Goal: Navigation & Orientation: Find specific page/section

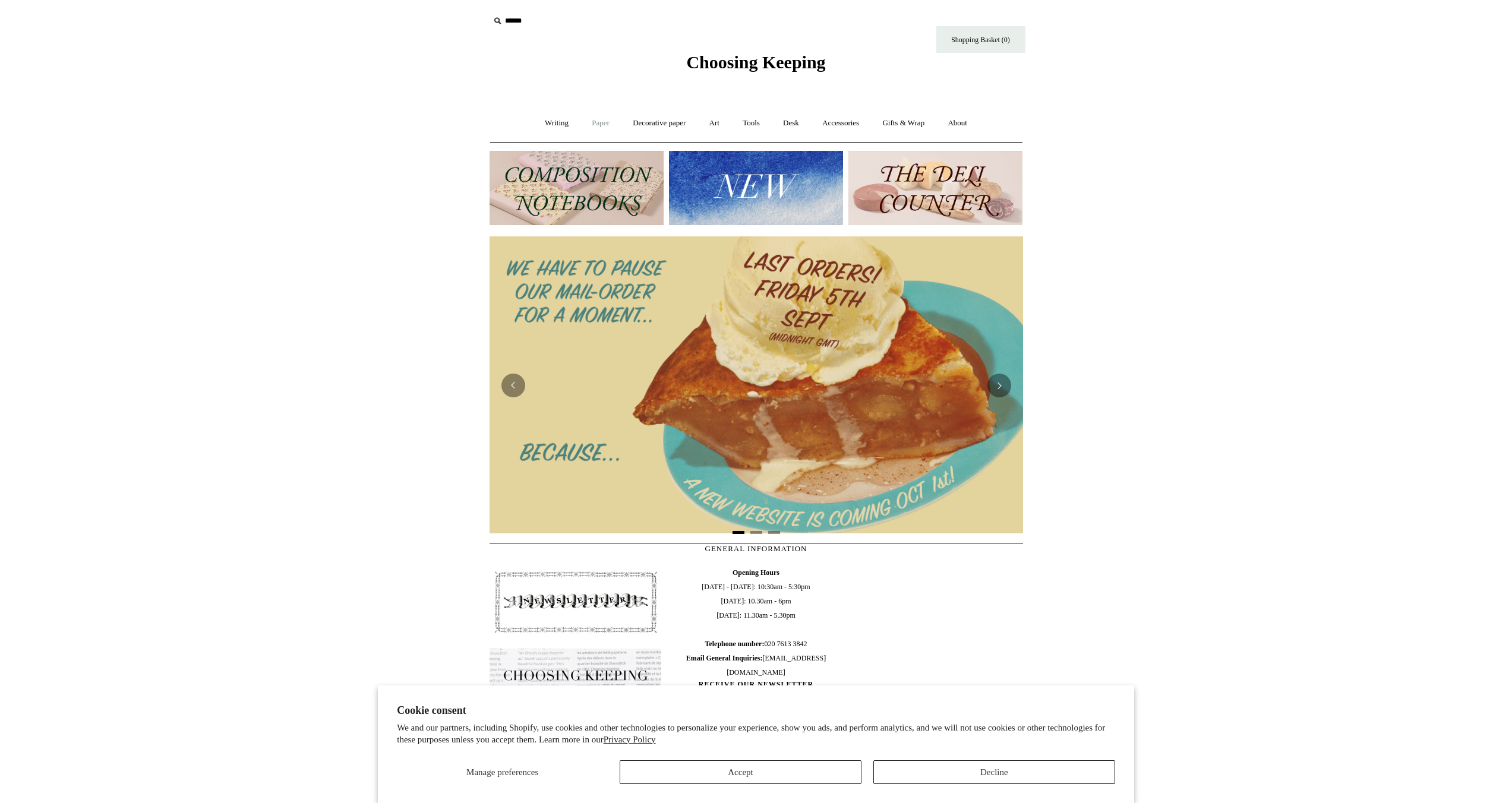
click at [584, 124] on link "Paper +" at bounding box center [600, 123] width 39 height 32
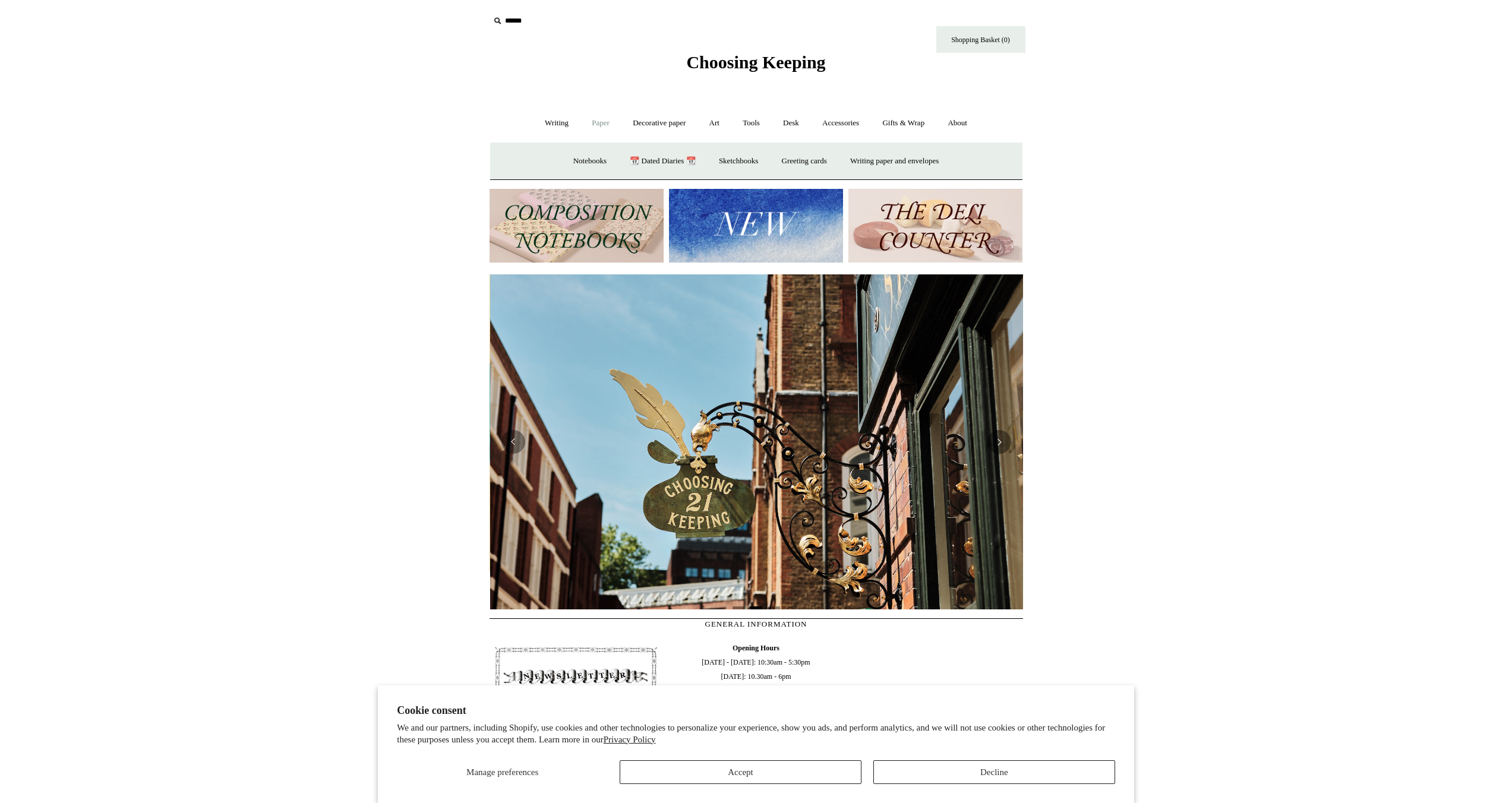
scroll to position [0, 533]
click at [605, 124] on link "Paper -" at bounding box center [600, 123] width 39 height 32
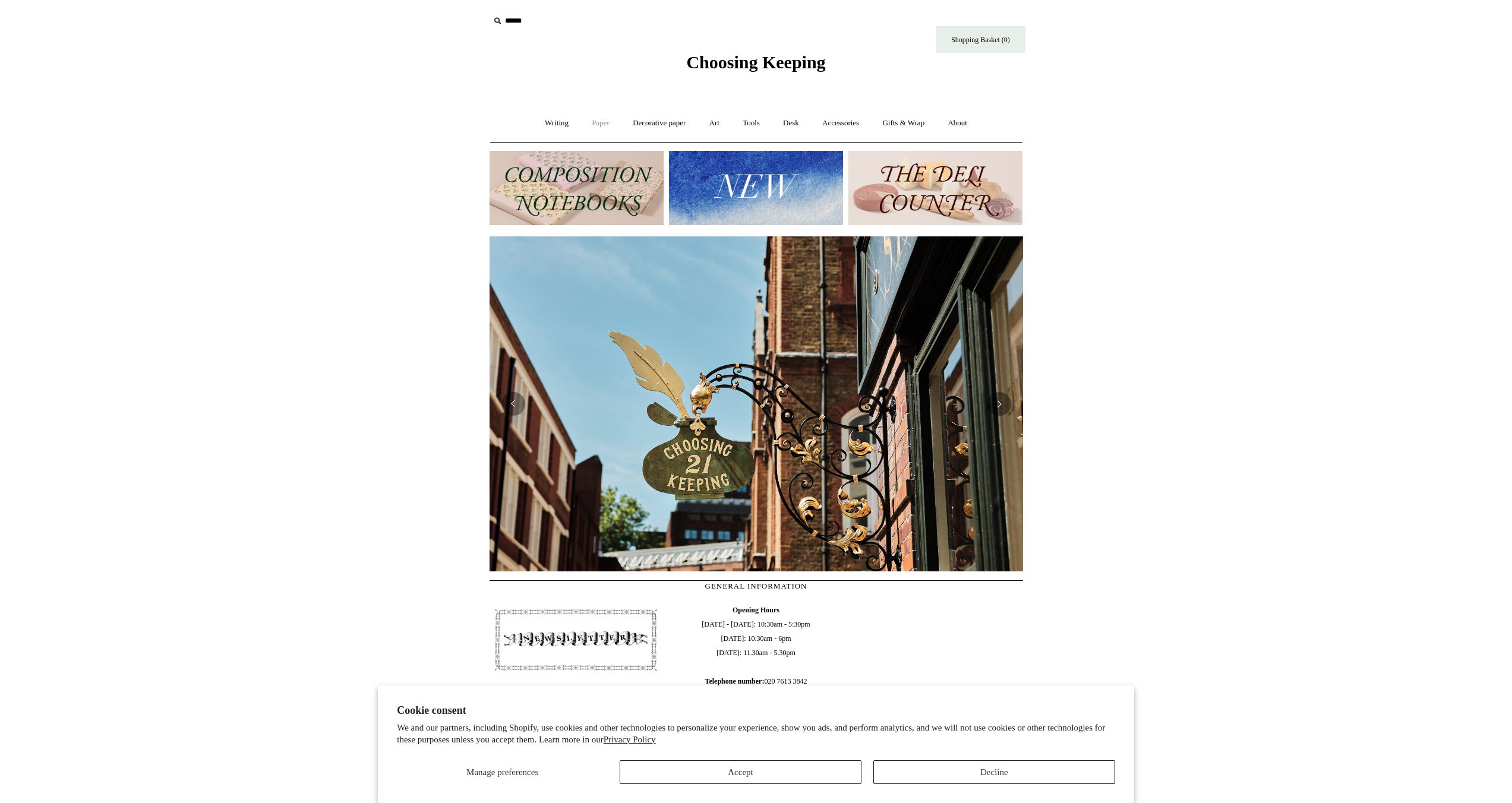
click at [604, 126] on link "Paper +" at bounding box center [600, 123] width 39 height 32
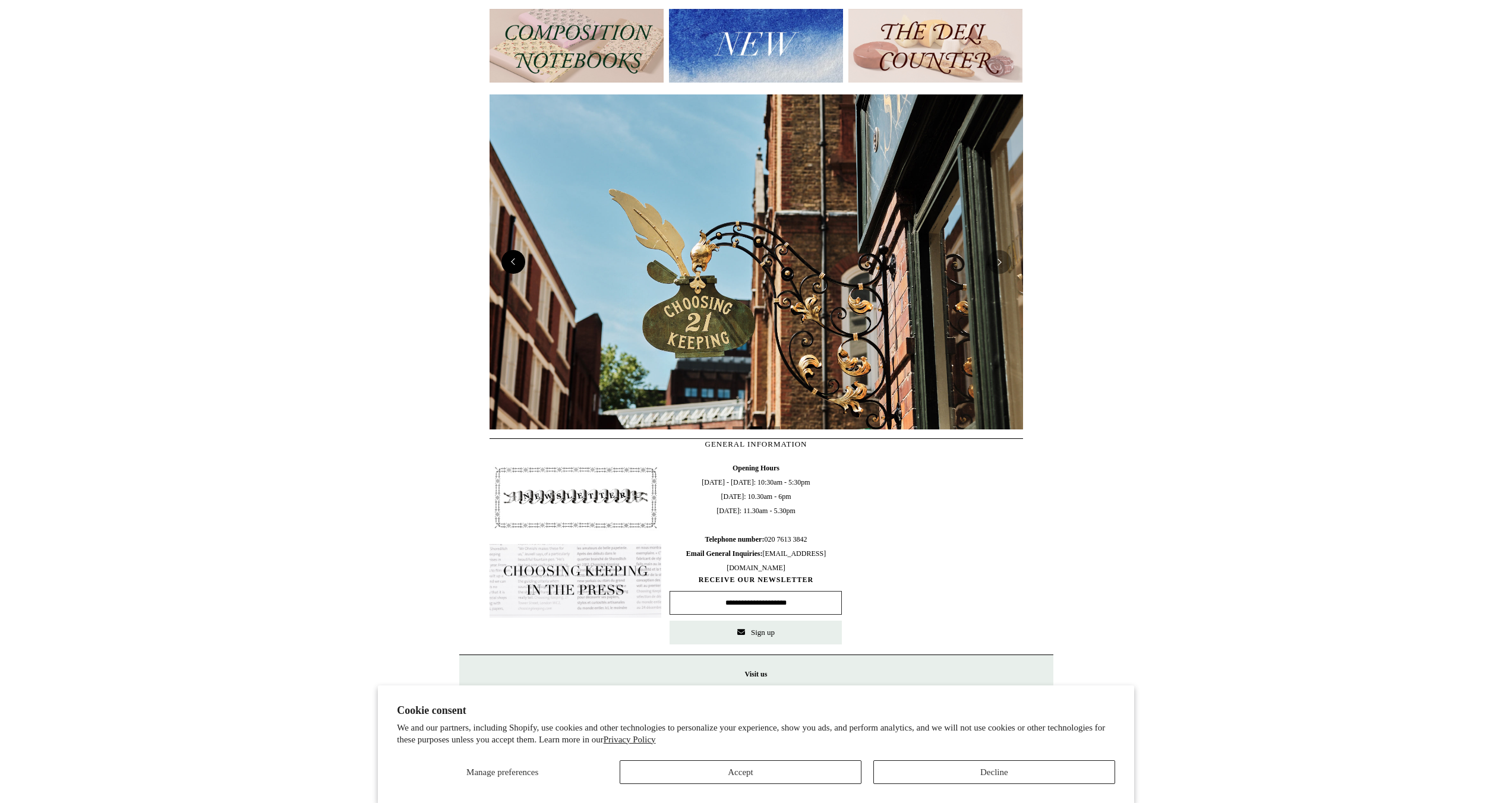
click at [518, 262] on button "Previous" at bounding box center [513, 262] width 24 height 24
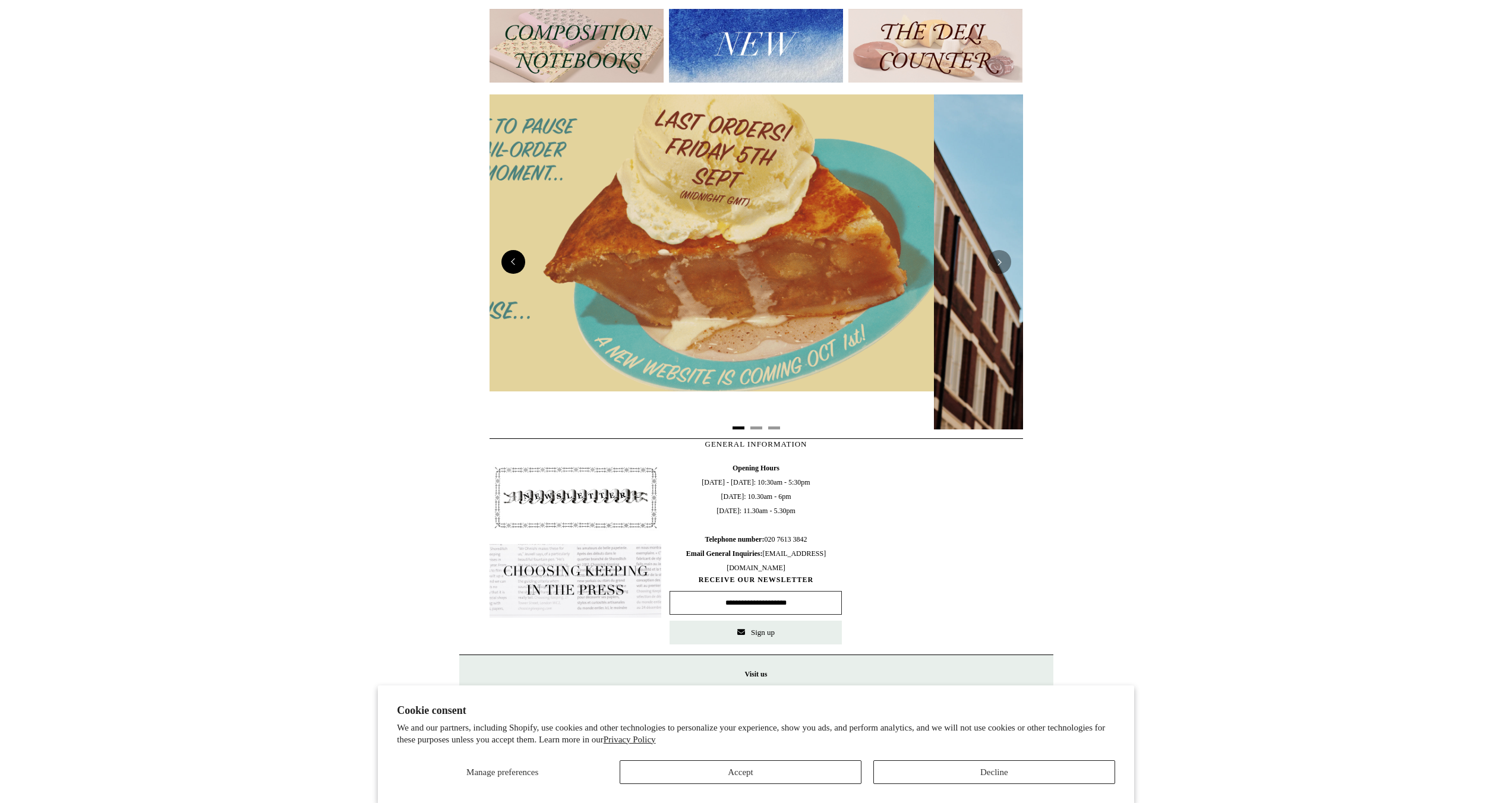
scroll to position [0, 0]
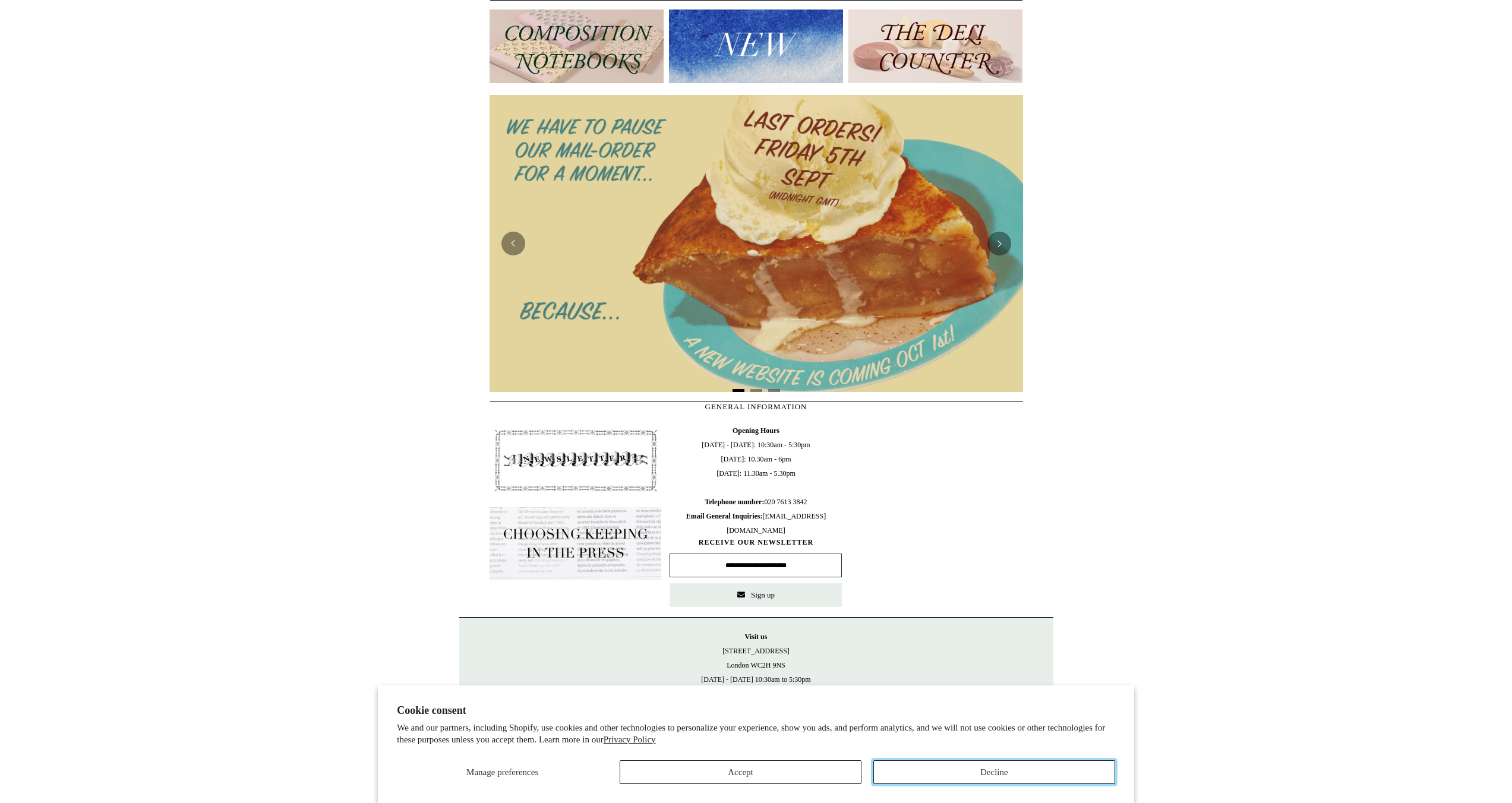
click at [948, 780] on button "Decline" at bounding box center [994, 772] width 242 height 24
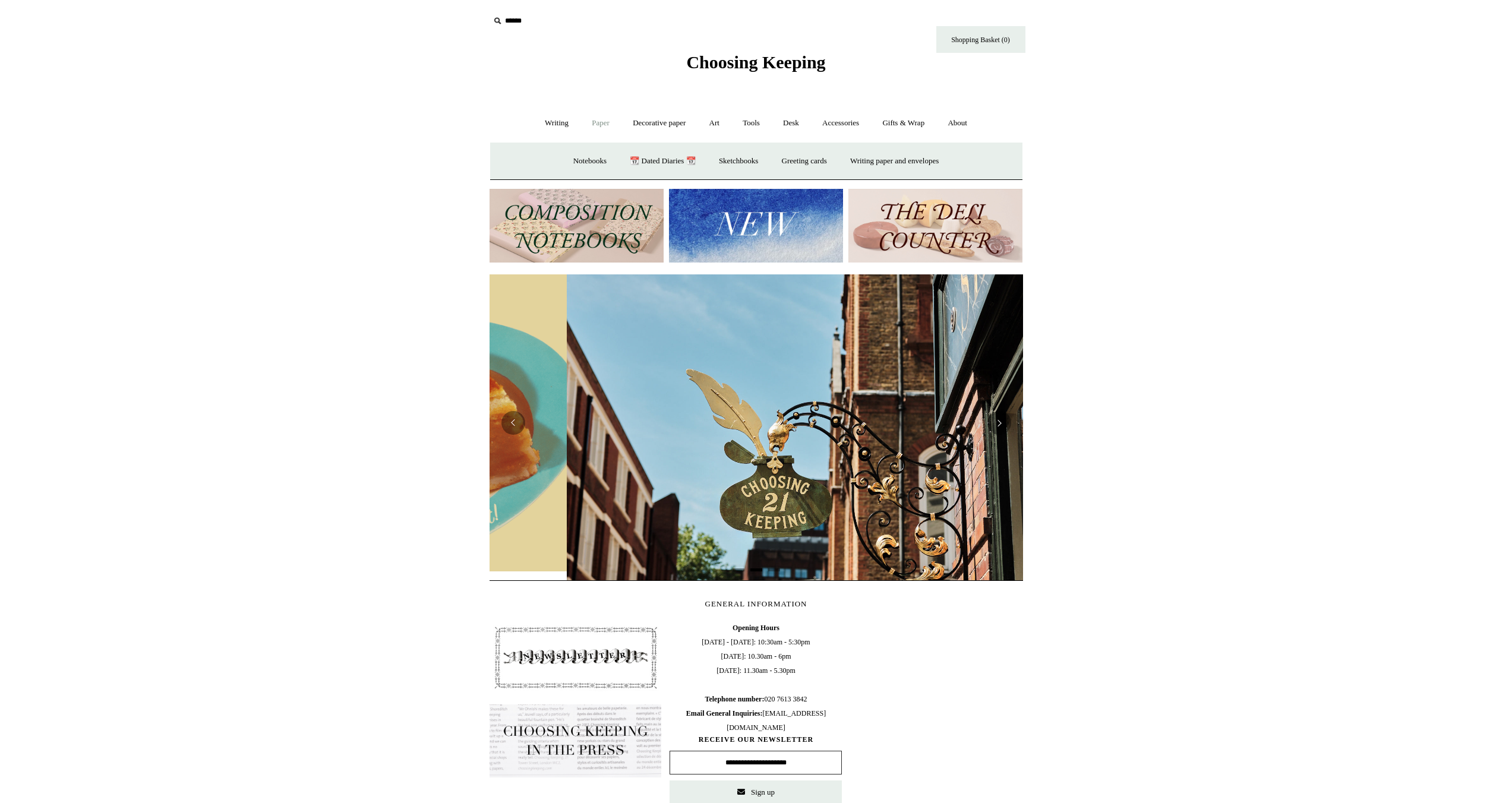
scroll to position [0, 533]
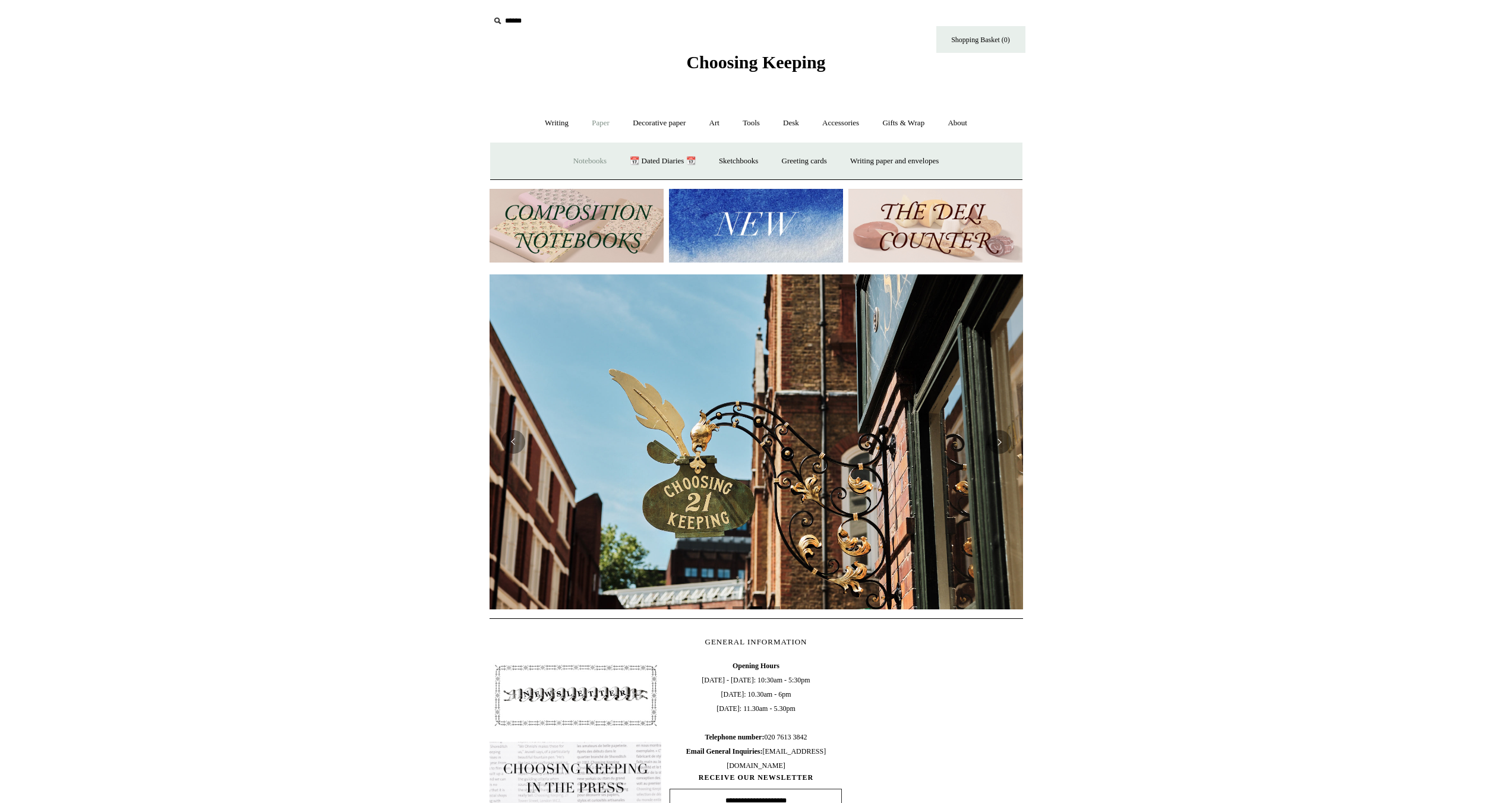
click at [592, 158] on link "Notebooks +" at bounding box center [590, 161] width 55 height 32
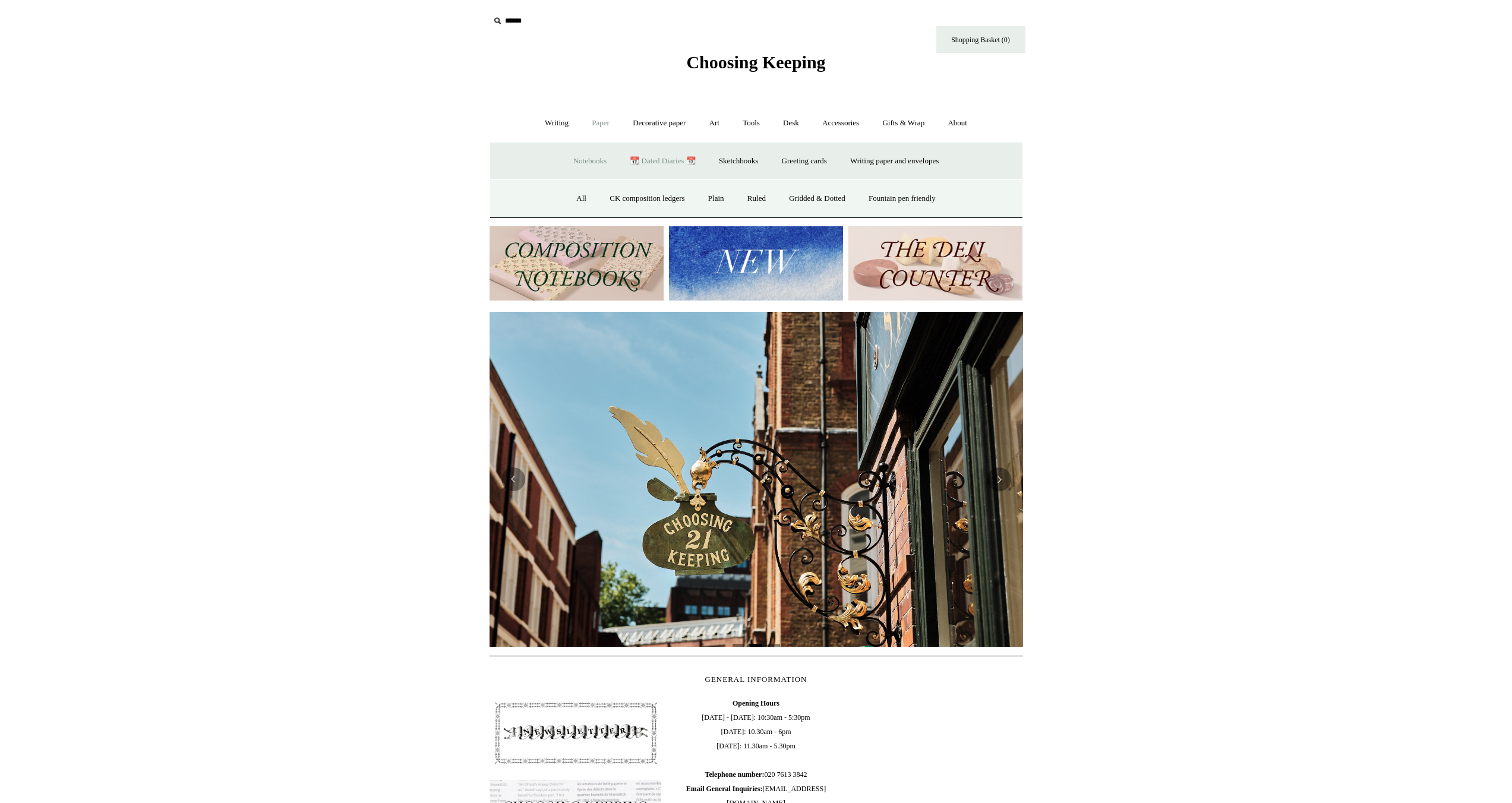
scroll to position [0, 989]
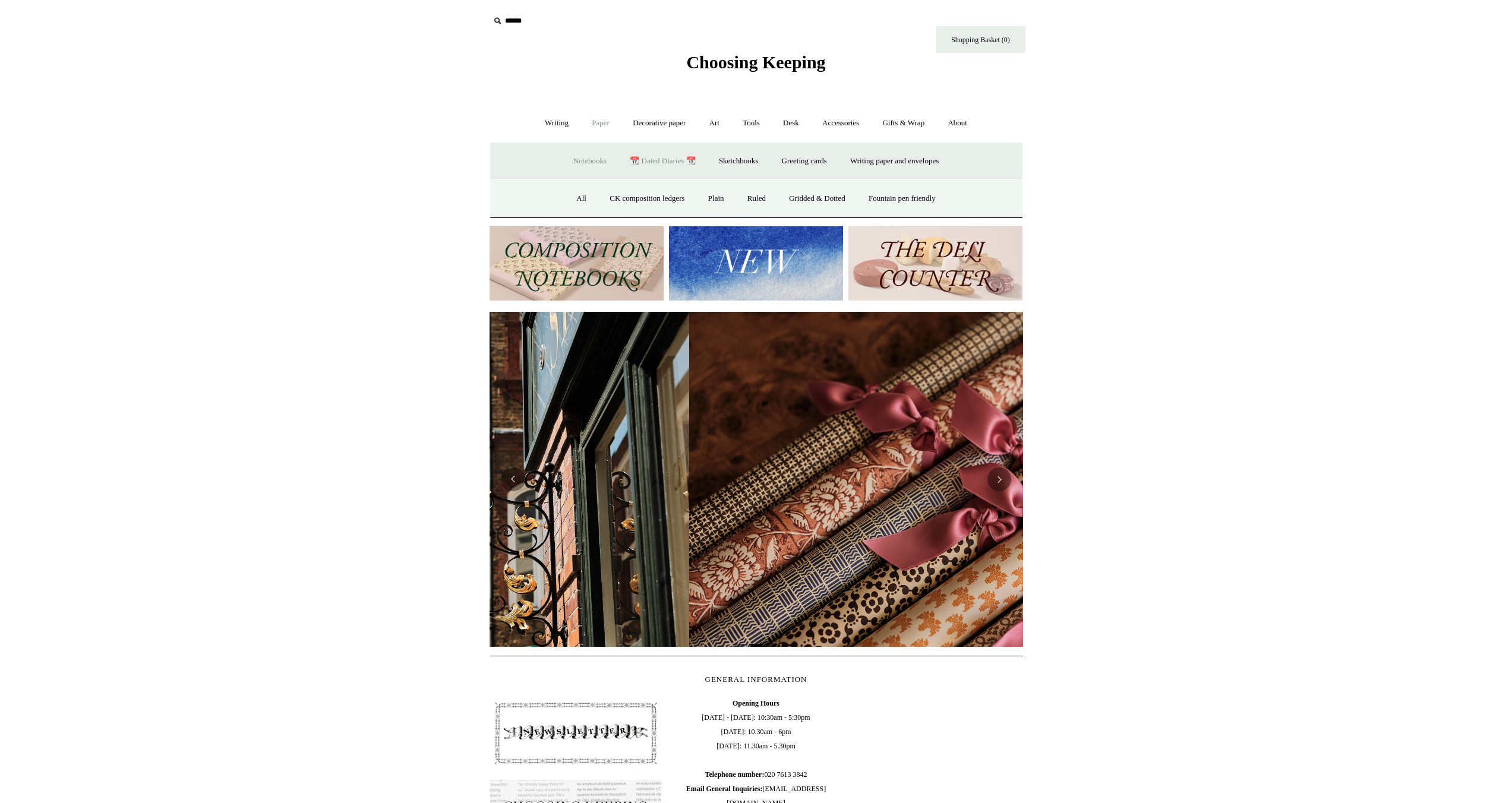
click at [690, 158] on link "📆 Dated Diaries 📆" at bounding box center [662, 161] width 87 height 32
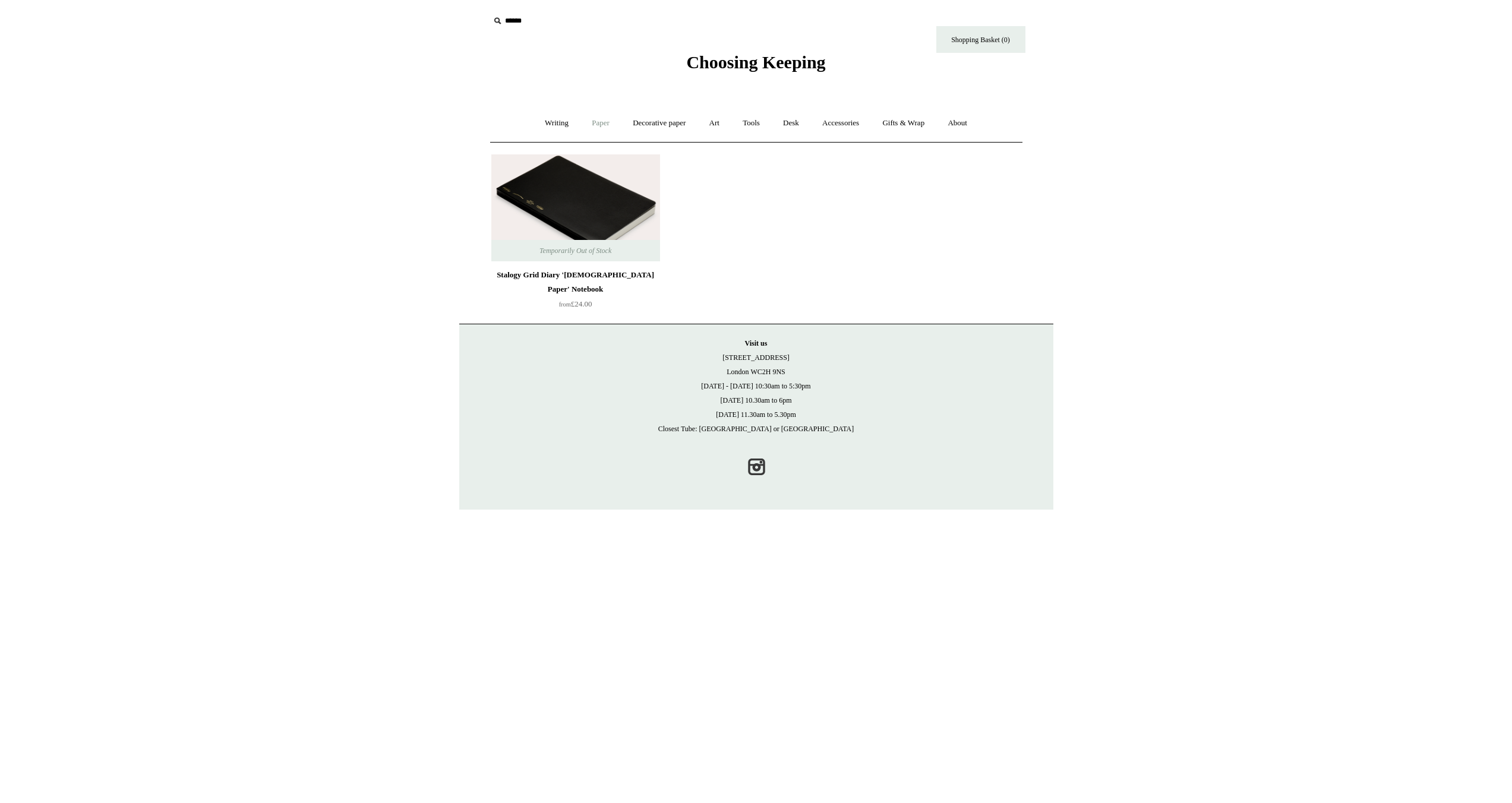
click at [594, 131] on link "Paper +" at bounding box center [600, 123] width 39 height 32
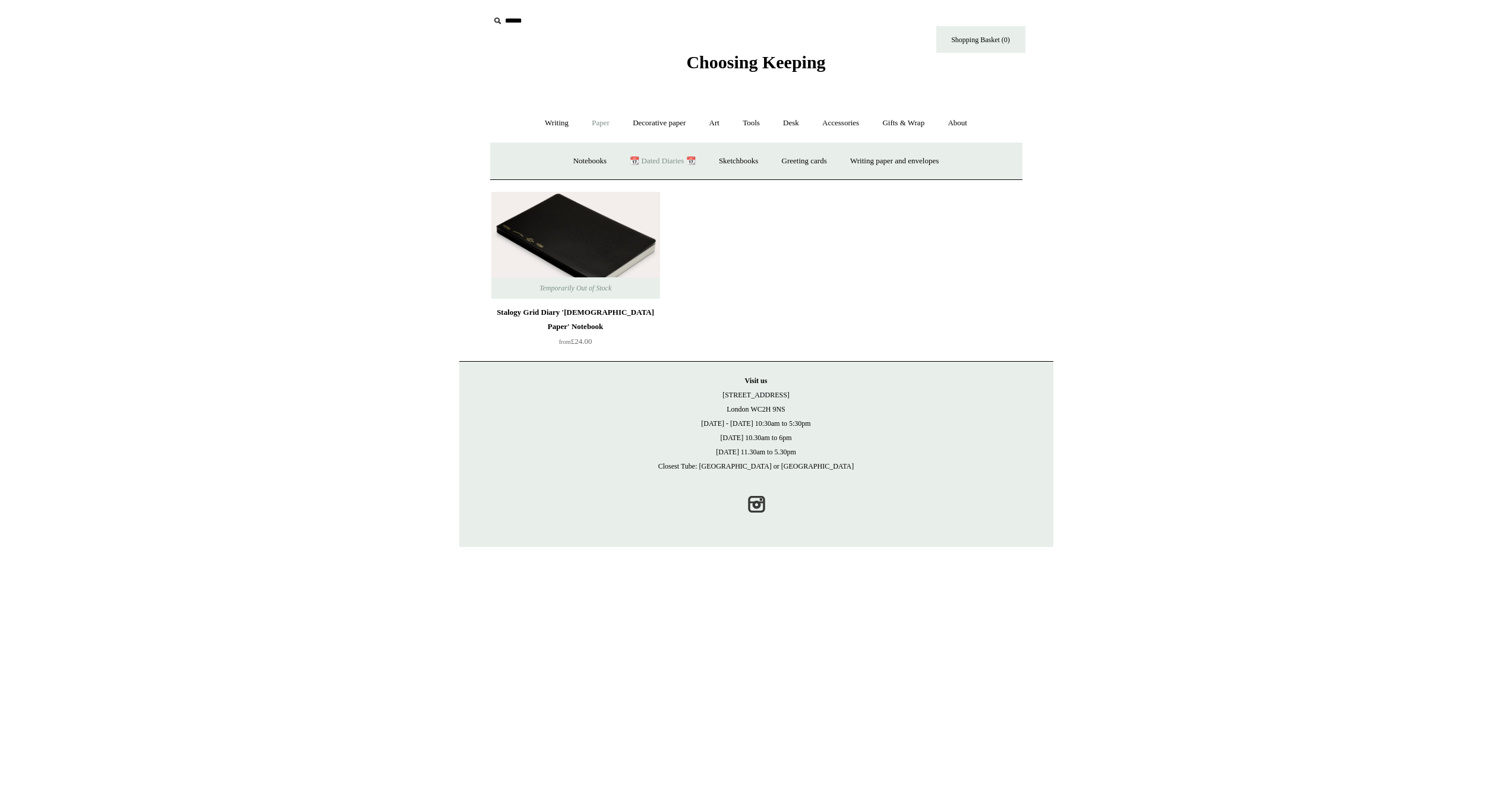
click at [938, 180] on div "Notebooks + All CK composition ledgers Plain Ruled Gridded & Dotted Fountain pe…" at bounding box center [756, 161] width 533 height 38
click at [913, 163] on link "Writing paper and envelopes +" at bounding box center [895, 161] width 110 height 32
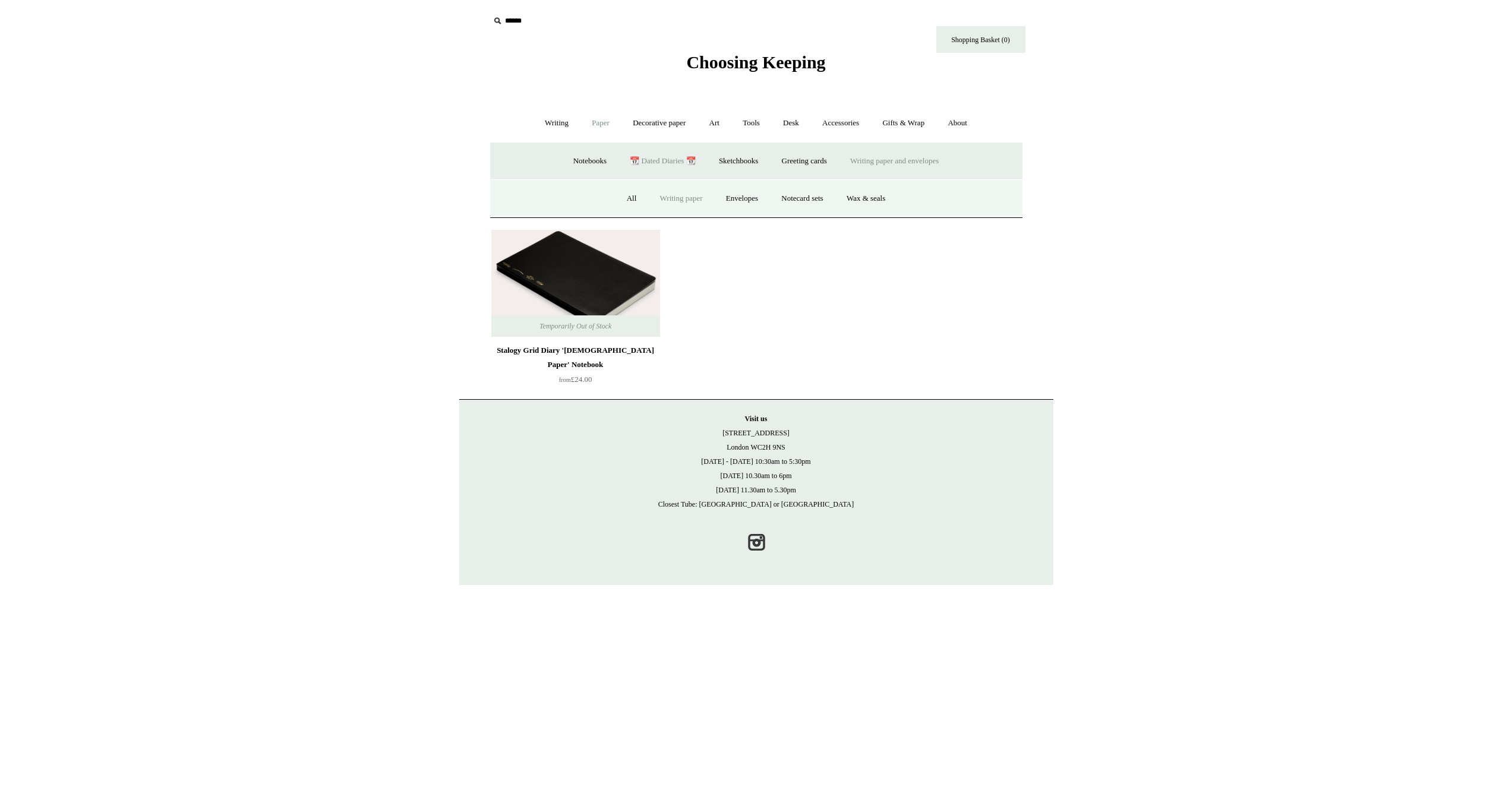
click at [697, 200] on link "Writing paper" at bounding box center [681, 199] width 64 height 32
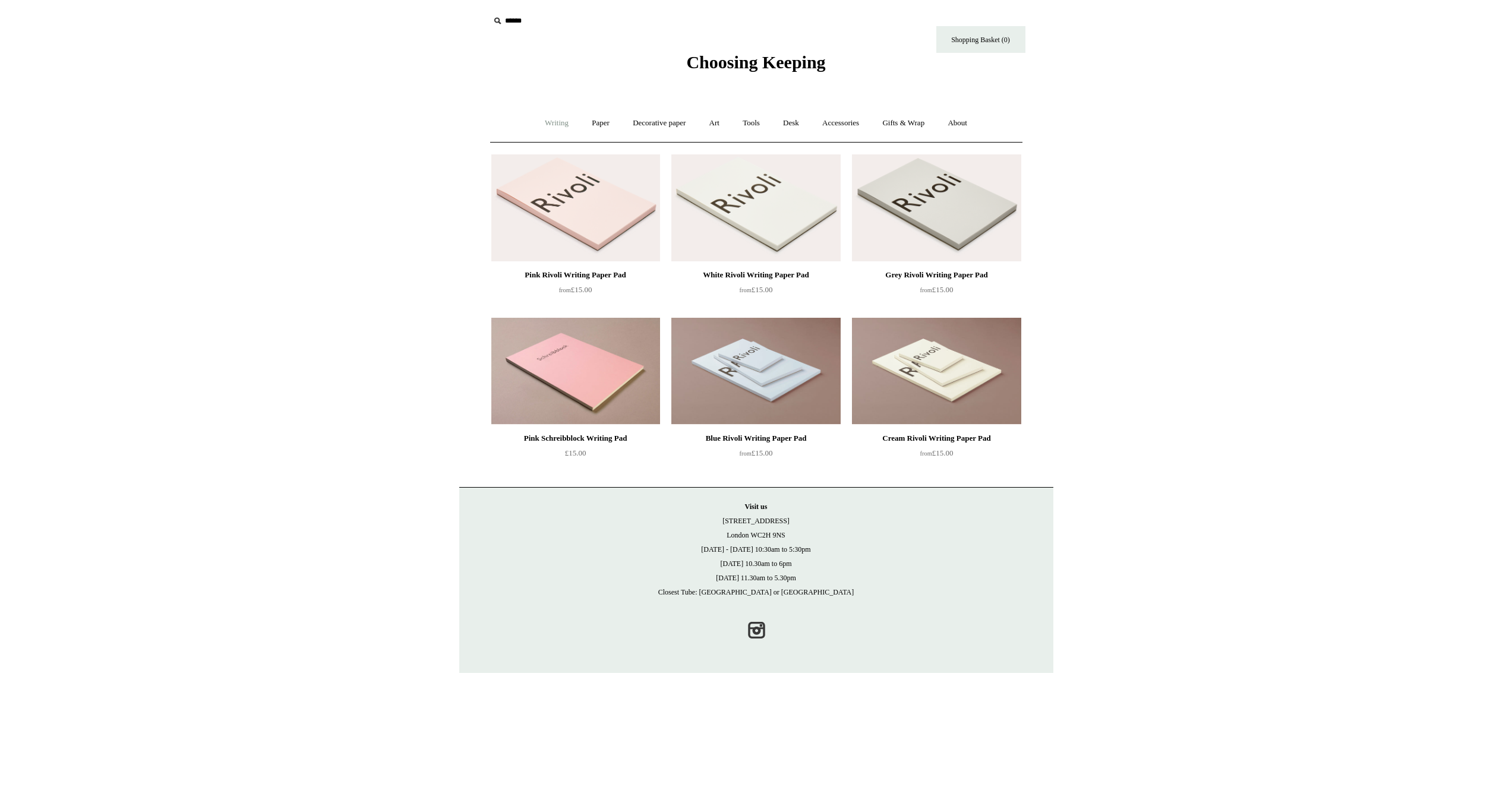
click at [553, 127] on link "Writing +" at bounding box center [557, 123] width 45 height 32
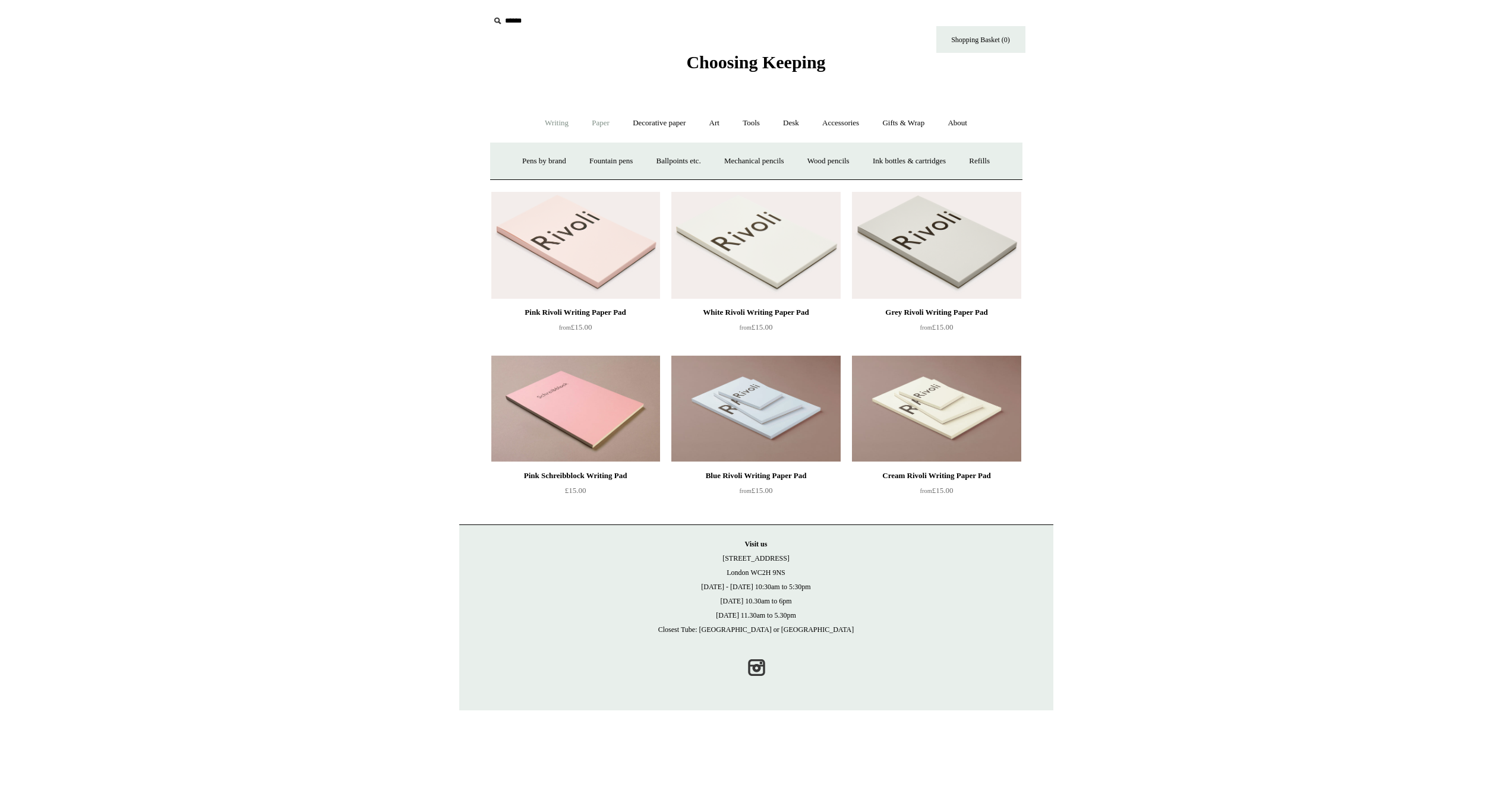
click at [594, 110] on link "Paper +" at bounding box center [600, 123] width 39 height 32
click at [587, 155] on link "Notebooks +" at bounding box center [590, 161] width 55 height 32
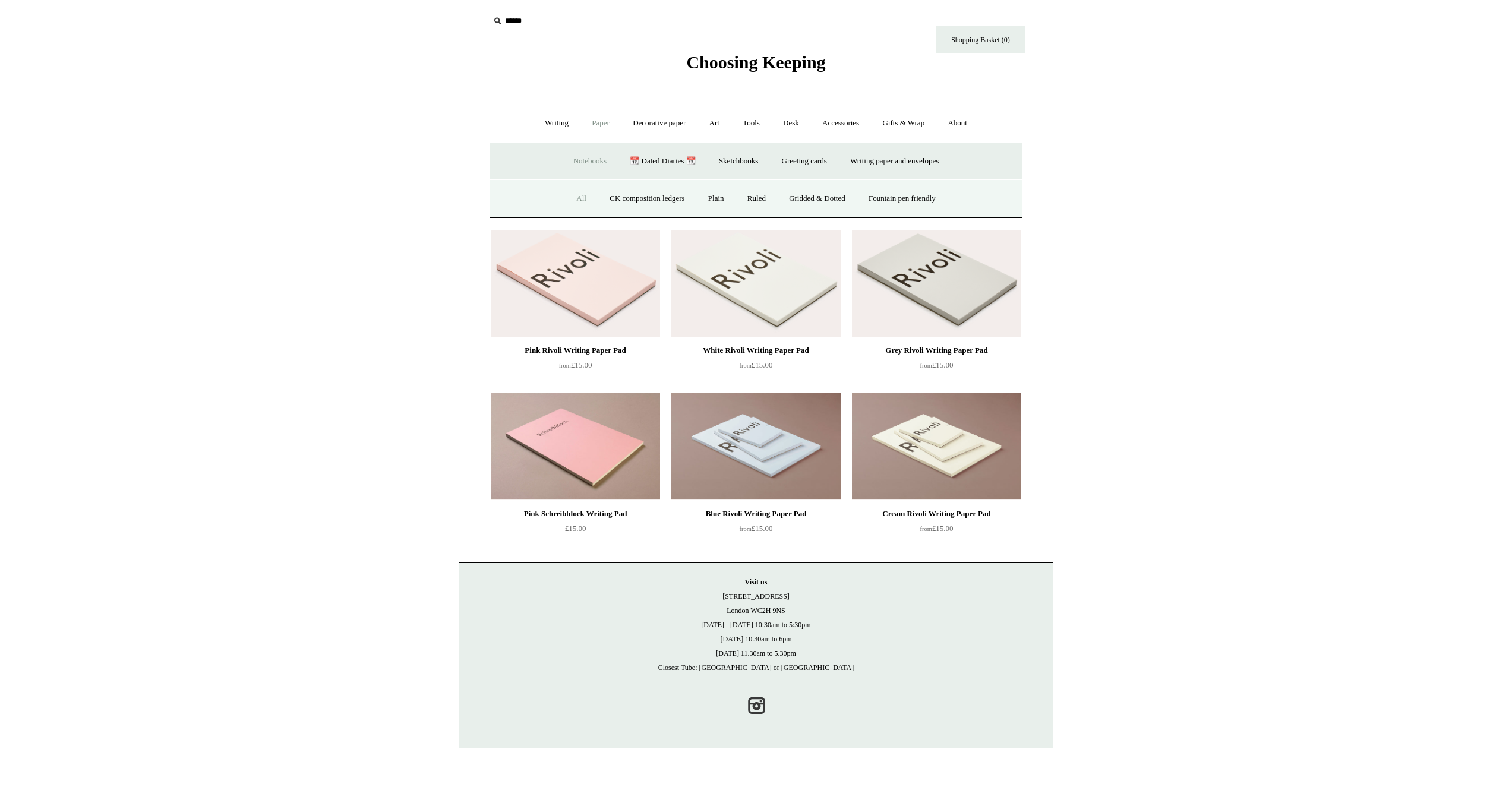
click at [580, 194] on link "All" at bounding box center [582, 199] width 32 height 32
